Goal: Information Seeking & Learning: Learn about a topic

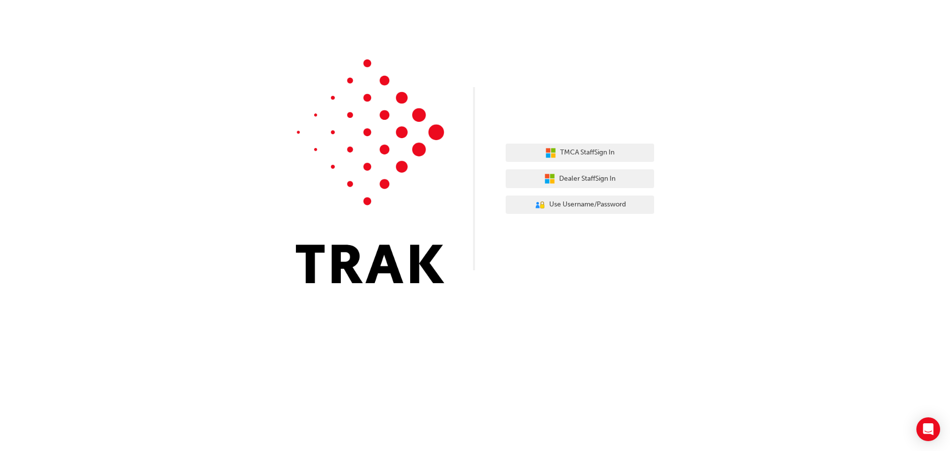
click at [825, 187] on div "TMCA Staff Sign In Dealer Staff Sign In User Authentication Icon - Blue Person,…" at bounding box center [475, 149] width 950 height 298
click at [603, 182] on span "Dealer Staff Sign In" at bounding box center [587, 178] width 56 height 11
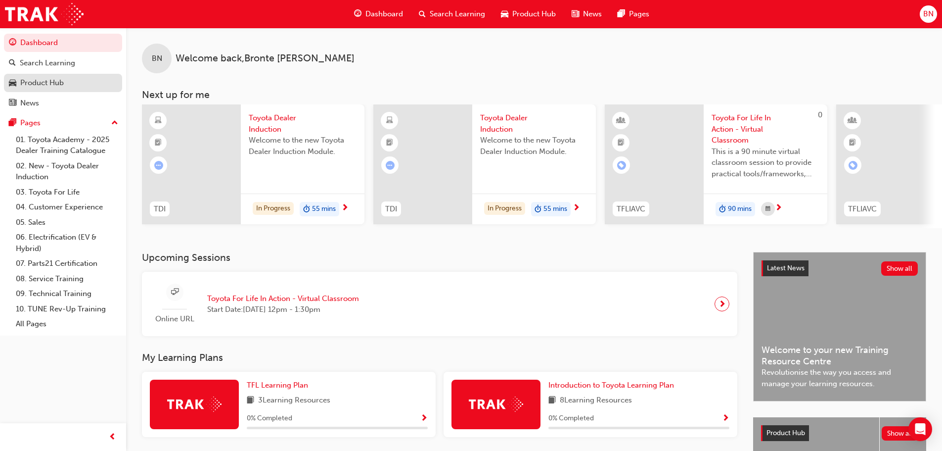
click at [44, 80] on div "Product Hub" at bounding box center [42, 82] width 44 height 11
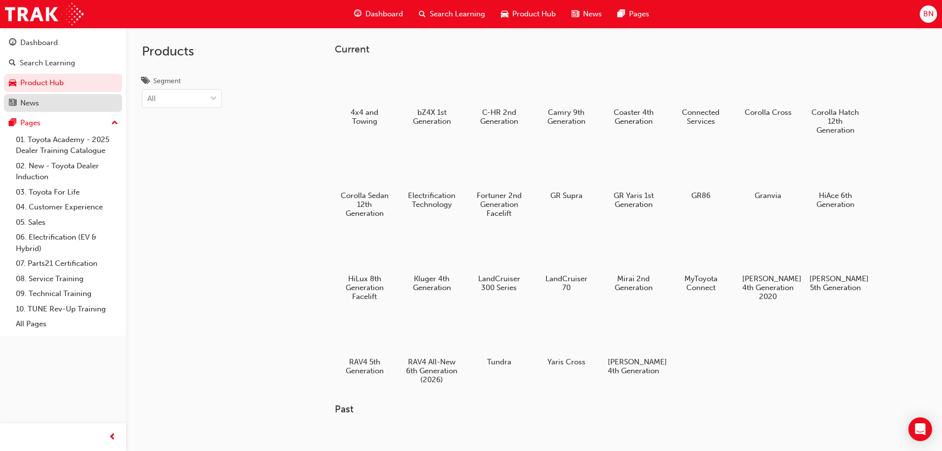
click at [32, 95] on link "News" at bounding box center [63, 103] width 118 height 18
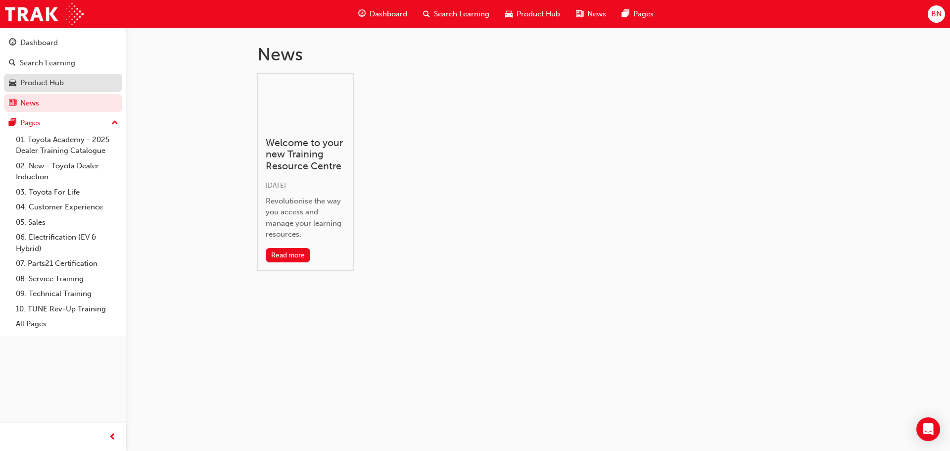
click at [42, 75] on link "Product Hub" at bounding box center [63, 83] width 118 height 18
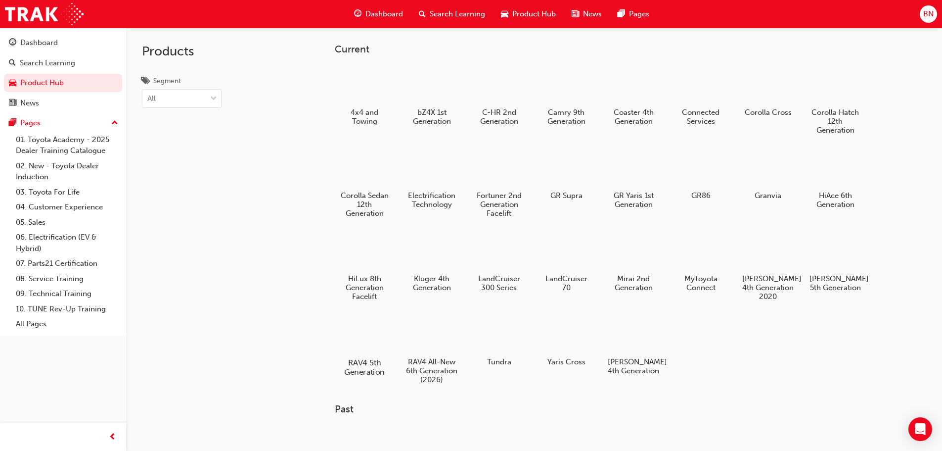
click at [358, 344] on div at bounding box center [364, 334] width 55 height 40
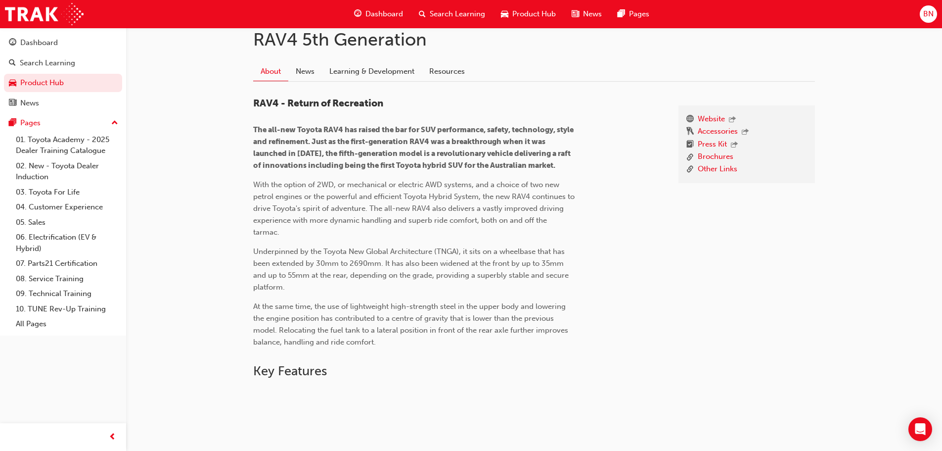
scroll to position [445, 0]
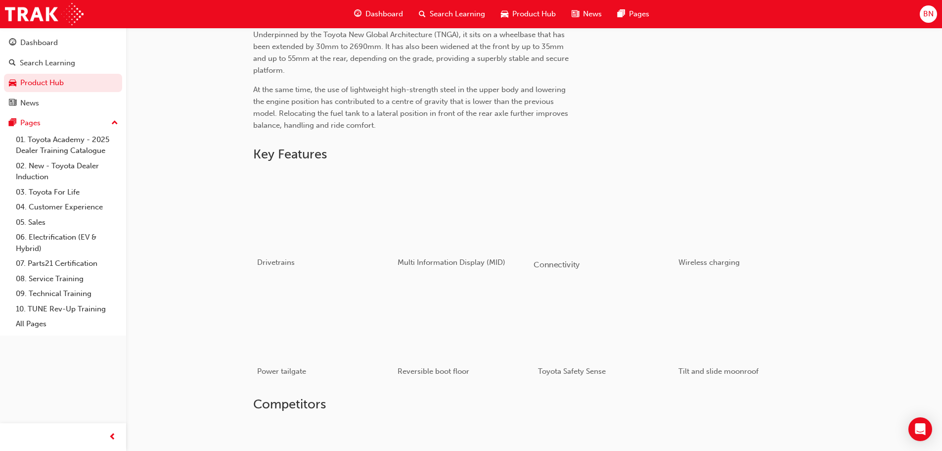
click at [608, 207] on div "button" at bounding box center [604, 210] width 141 height 79
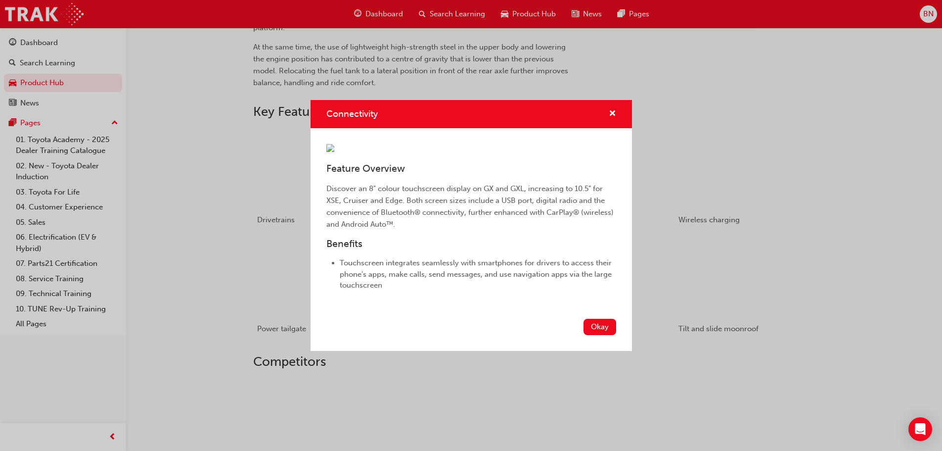
scroll to position [415, 0]
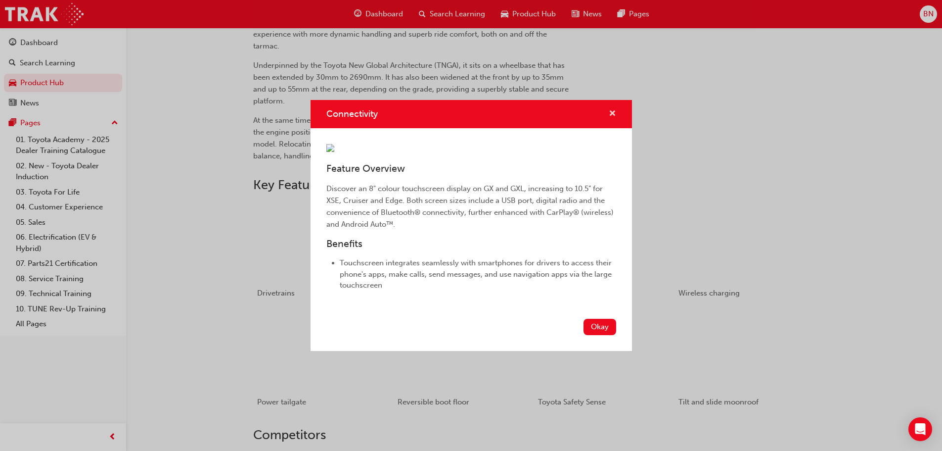
click at [612, 110] on span "cross-icon" at bounding box center [612, 114] width 7 height 9
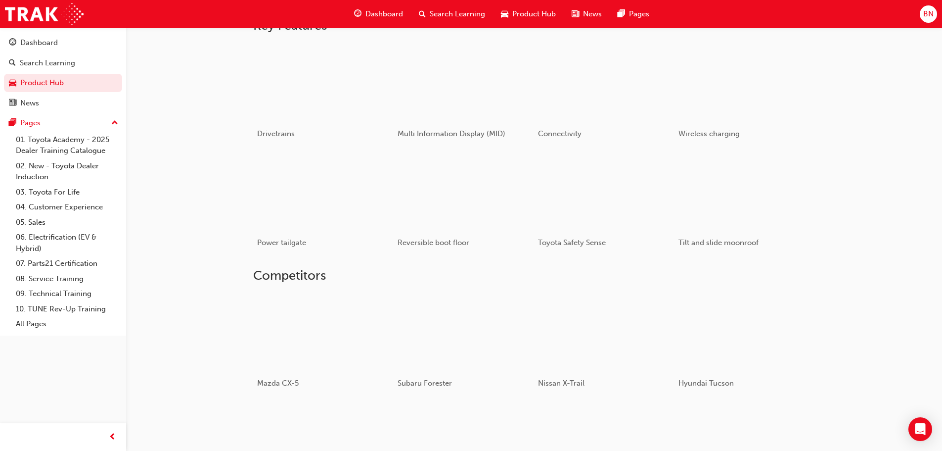
scroll to position [612, 0]
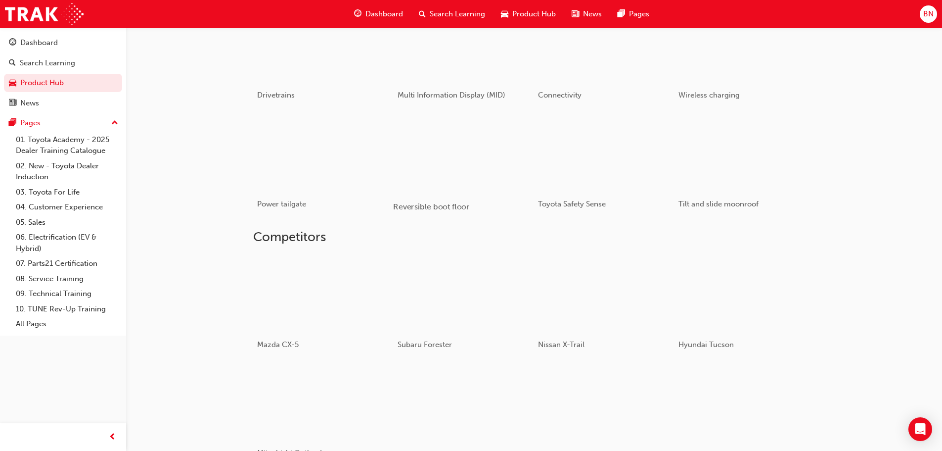
click at [439, 152] on div "button" at bounding box center [463, 152] width 141 height 79
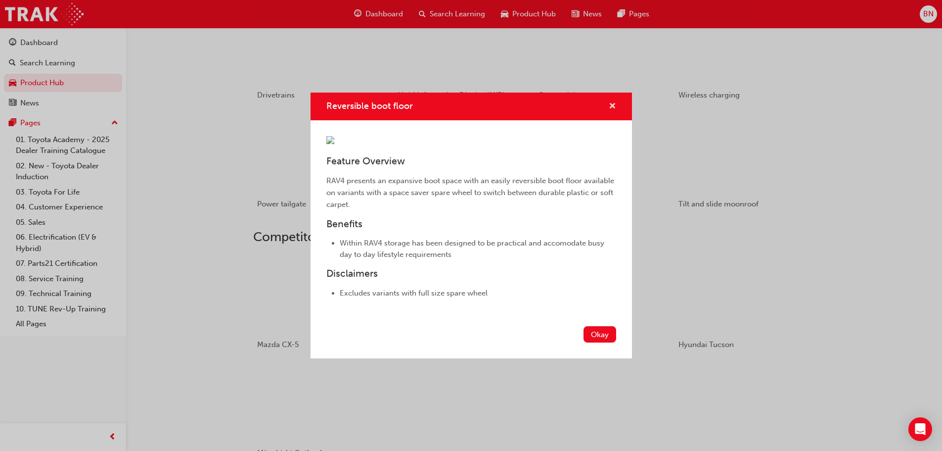
click at [613, 102] on span "cross-icon" at bounding box center [612, 106] width 7 height 9
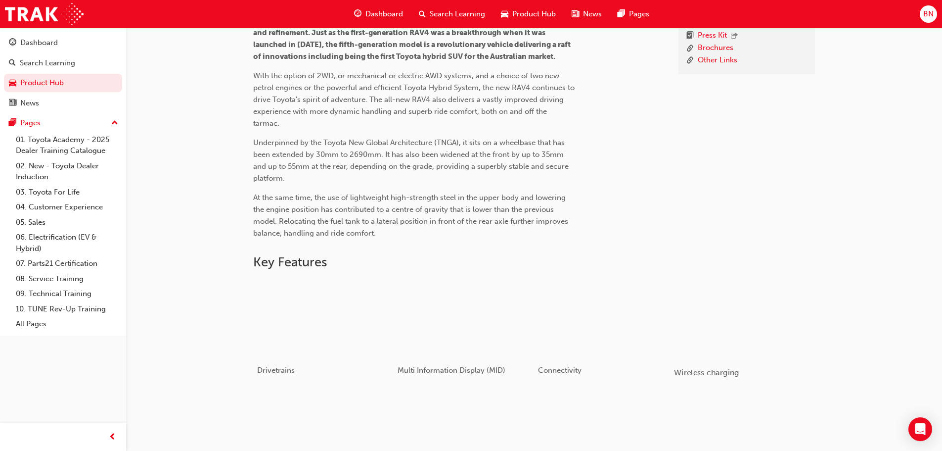
scroll to position [167, 0]
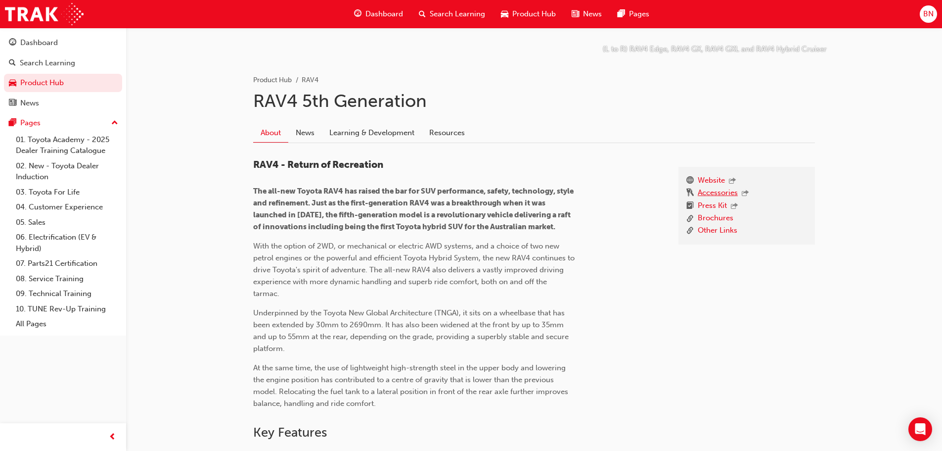
click at [726, 195] on link "Accessories" at bounding box center [718, 193] width 40 height 13
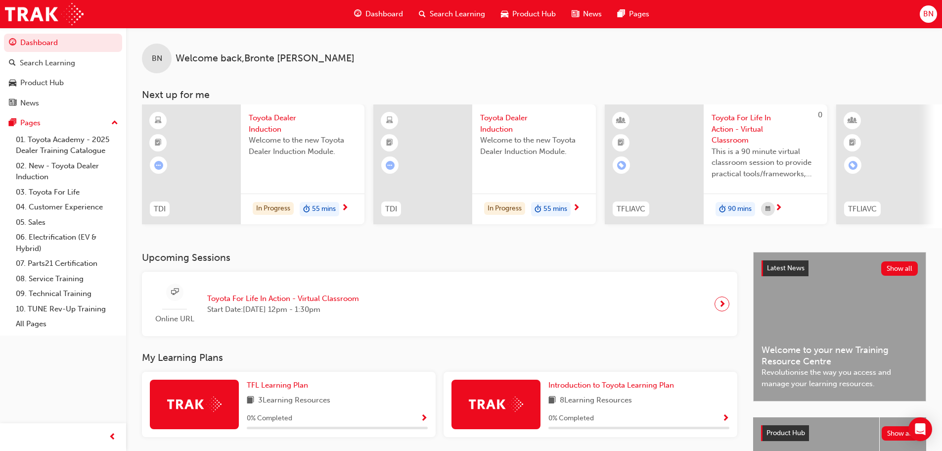
click at [211, 138] on div at bounding box center [191, 164] width 99 height 120
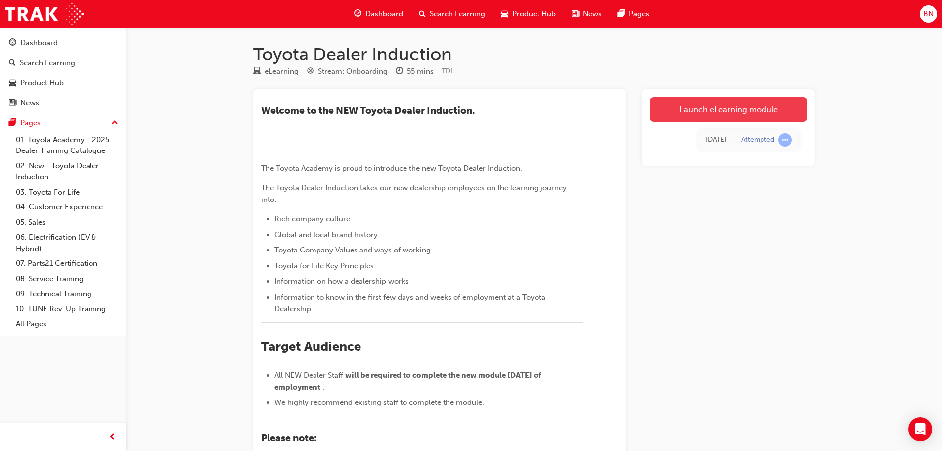
click at [684, 108] on link "Launch eLearning module" at bounding box center [728, 109] width 157 height 25
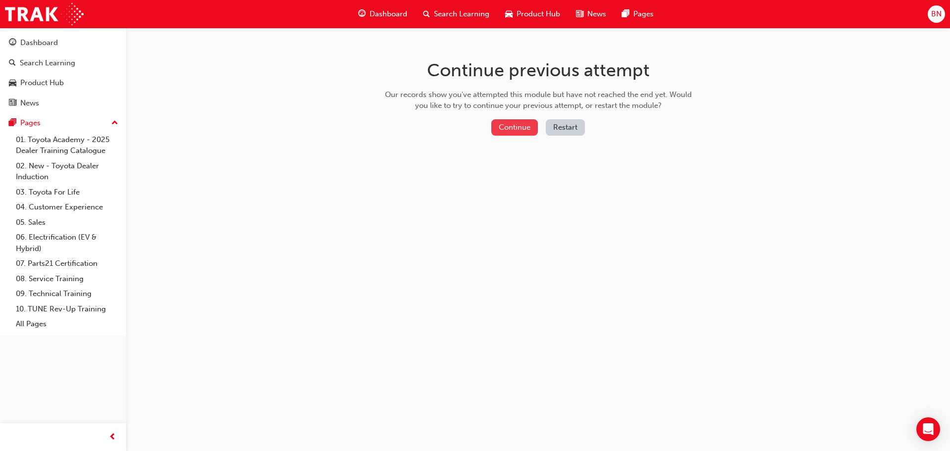
click at [504, 125] on button "Continue" at bounding box center [514, 127] width 46 height 16
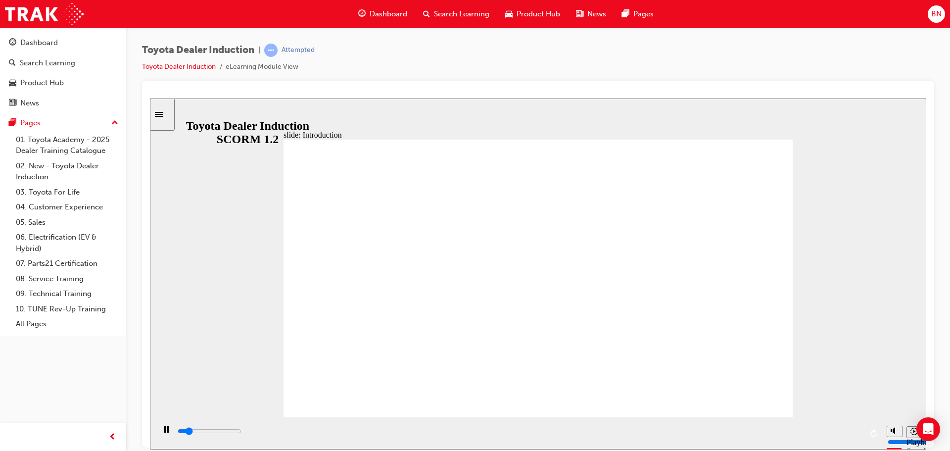
drag, startPoint x: 713, startPoint y: 367, endPoint x: 681, endPoint y: 360, distance: 32.4
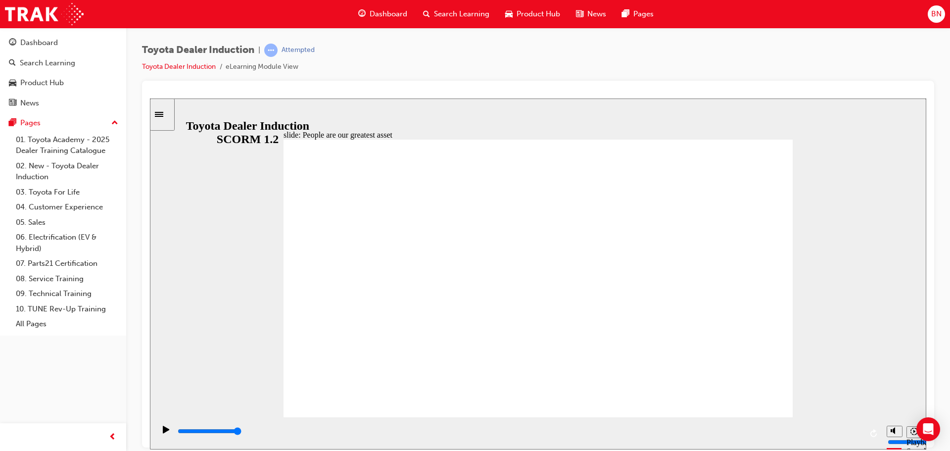
type input "7500"
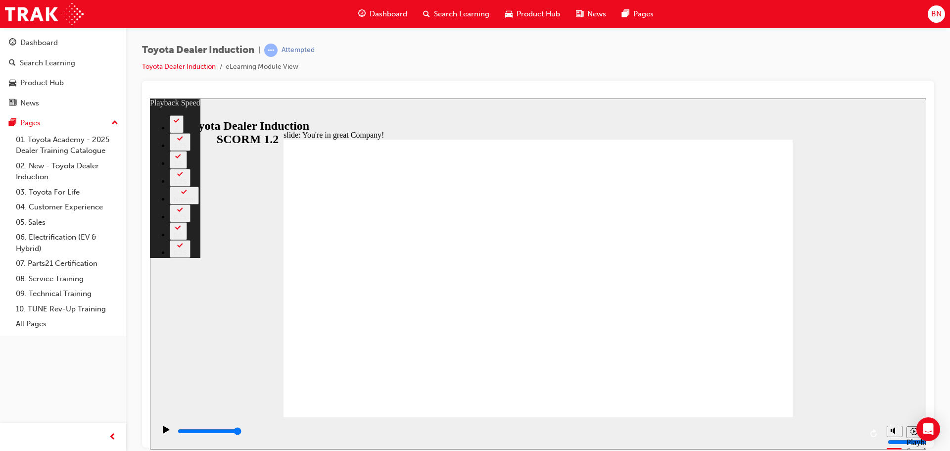
type input "13"
